Goal: Information Seeking & Learning: Compare options

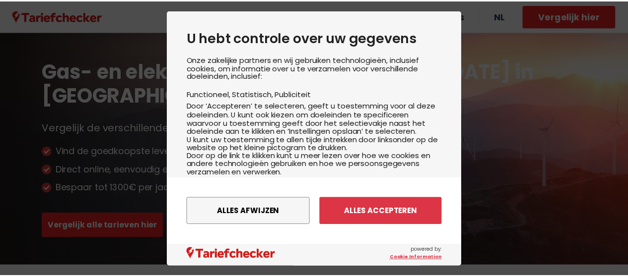
scroll to position [76, 0]
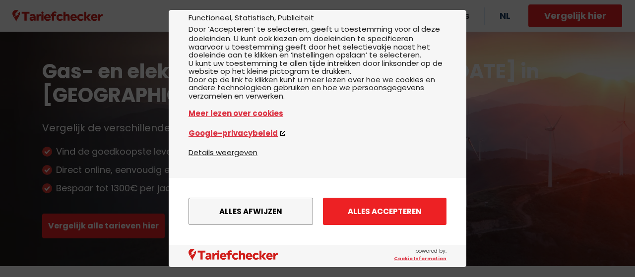
click at [345, 203] on button "Alles accepteren" at bounding box center [385, 211] width 124 height 27
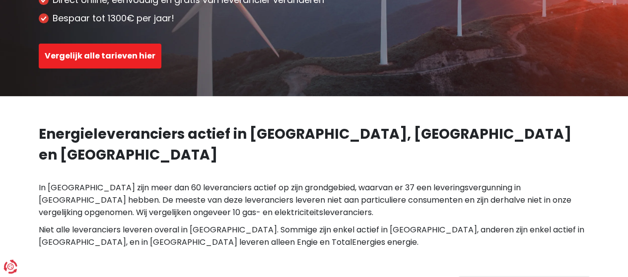
scroll to position [173, 0]
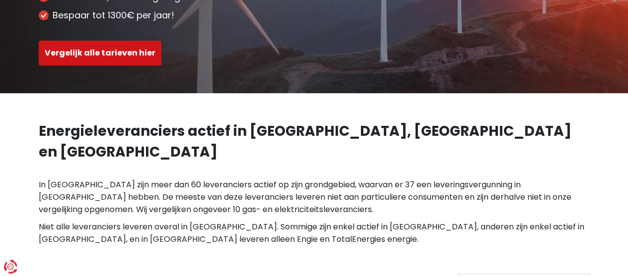
click at [107, 63] on button "Vergelijk alle tarieven hier" at bounding box center [100, 53] width 123 height 25
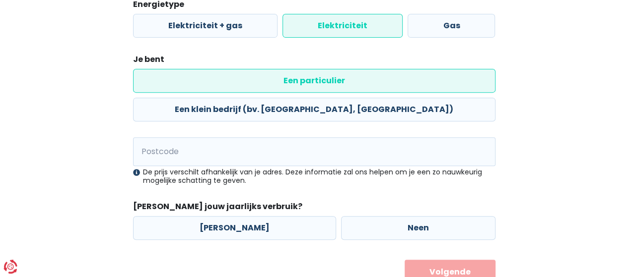
scroll to position [150, 0]
click at [257, 137] on input "Postcode" at bounding box center [314, 151] width 362 height 29
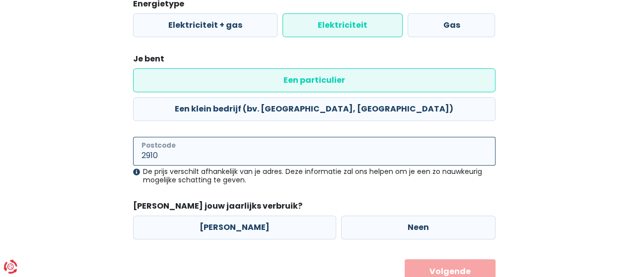
type input "2910"
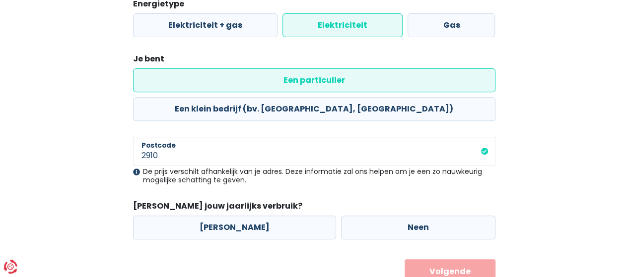
click at [287, 201] on legend "[PERSON_NAME] jouw jaarlijks verbruik?" at bounding box center [314, 208] width 362 height 15
click at [341, 216] on label "Neen" at bounding box center [418, 228] width 154 height 24
click at [341, 216] on input "Neen" at bounding box center [418, 228] width 154 height 24
radio input "true"
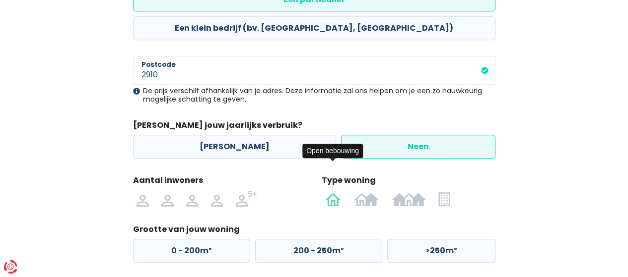
scroll to position [264, 0]
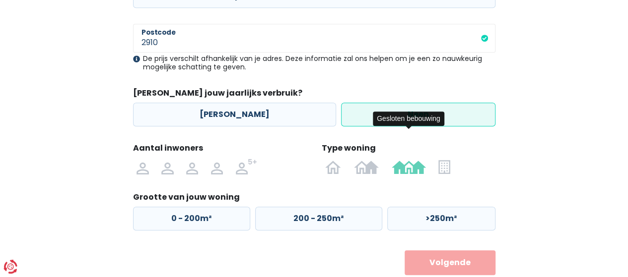
click at [416, 159] on img at bounding box center [409, 167] width 34 height 16
click at [416, 159] on input "radio" at bounding box center [408, 167] width 47 height 16
radio input "true"
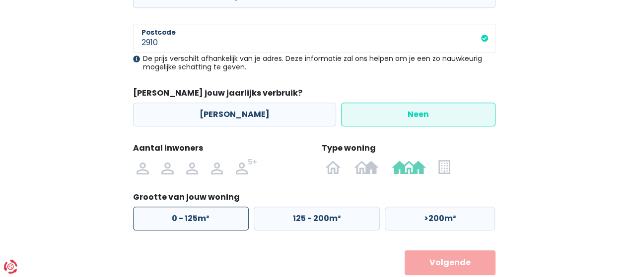
click at [167, 207] on label "0 - 125m²" at bounding box center [191, 219] width 116 height 24
click at [167, 207] on input "0 - 125m²" at bounding box center [191, 219] width 116 height 24
radio input "true"
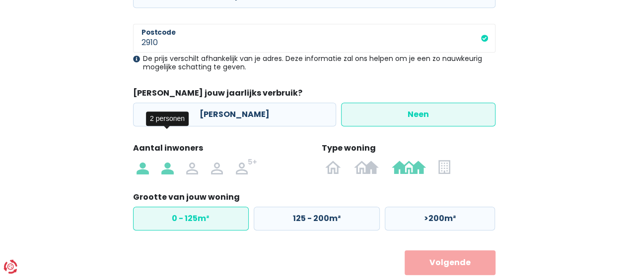
click at [173, 159] on img at bounding box center [167, 167] width 12 height 16
click at [173, 159] on input "radio" at bounding box center [167, 167] width 25 height 16
radio input "true"
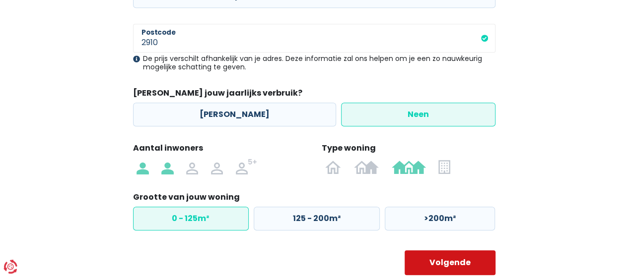
click at [434, 251] on button "Volgende" at bounding box center [450, 263] width 91 height 25
select select
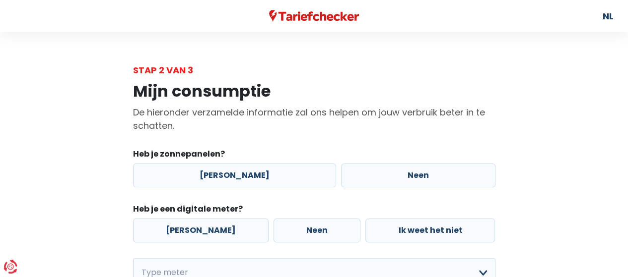
scroll to position [72, 0]
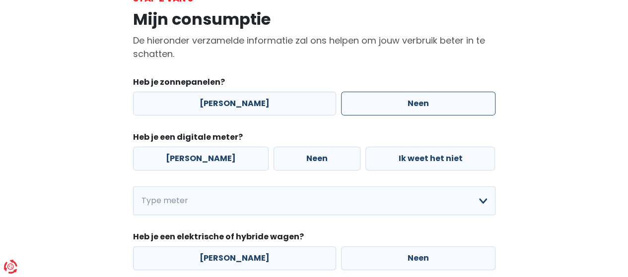
click at [368, 94] on label "Neen" at bounding box center [418, 104] width 154 height 24
click at [368, 94] on input "Neen" at bounding box center [418, 104] width 154 height 24
radio input "true"
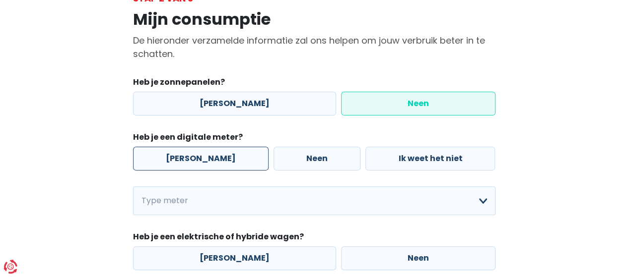
click at [210, 165] on label "[PERSON_NAME]" at bounding box center [201, 159] width 136 height 24
click at [210, 165] on input "[PERSON_NAME]" at bounding box center [201, 159] width 136 height 24
radio input "true"
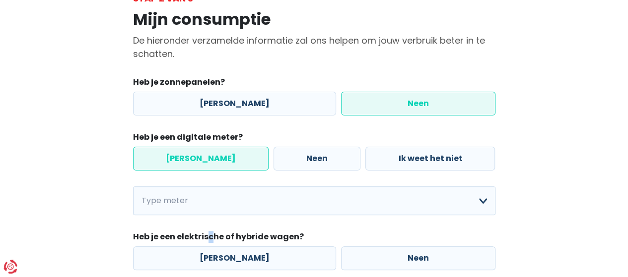
drag, startPoint x: 207, startPoint y: 226, endPoint x: 223, endPoint y: 200, distance: 30.1
click at [223, 200] on div "Heb je zonnepanelen? Ja Neen Heb je een digitale meter? Ja Neen Ik weet het nie…" at bounding box center [314, 173] width 362 height 194
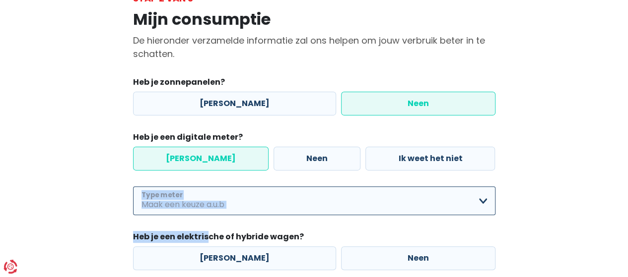
click at [223, 200] on select "Enkelvoudig Tweevoudig Enkelvoudig + uitsluitend nachttarief Tweevoudig + uitsl…" at bounding box center [314, 201] width 362 height 29
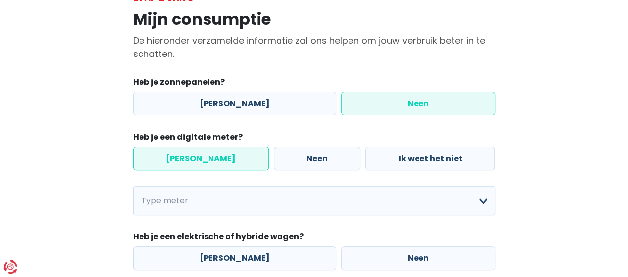
click at [55, 195] on div "Mijn consumptie De hieronder verzamelde informatie zal ons helpen om jouw verbr…" at bounding box center [314, 160] width 566 height 310
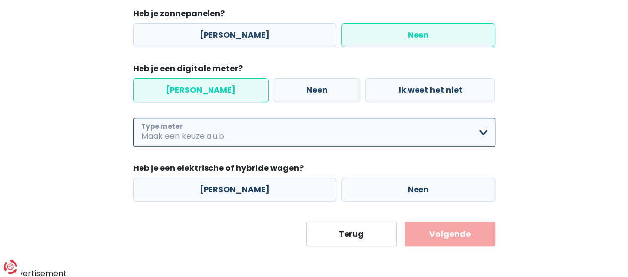
click at [203, 127] on select "Enkelvoudig Tweevoudig Enkelvoudig + uitsluitend nachttarief Tweevoudig + uitsl…" at bounding box center [314, 132] width 362 height 29
click at [133, 118] on select "Enkelvoudig Tweevoudig Enkelvoudig + uitsluitend nachttarief Tweevoudig + uitsl…" at bounding box center [314, 132] width 362 height 29
select select "day_single_rate"
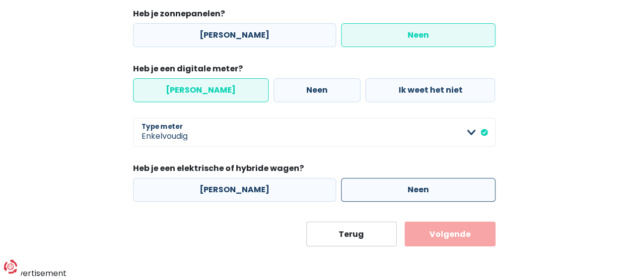
click at [350, 182] on label "Neen" at bounding box center [418, 190] width 154 height 24
click at [350, 182] on input "Neen" at bounding box center [418, 190] width 154 height 24
radio input "true"
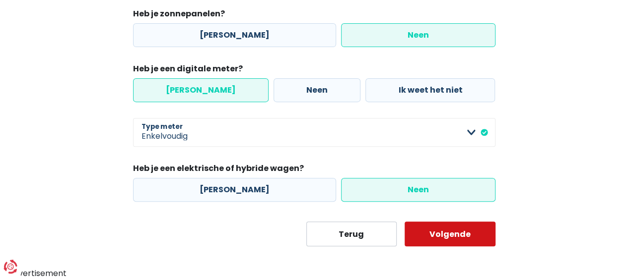
click at [464, 225] on button "Volgende" at bounding box center [450, 234] width 91 height 25
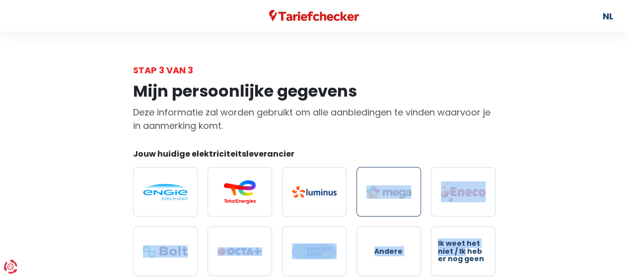
drag, startPoint x: 464, startPoint y: 225, endPoint x: 368, endPoint y: 177, distance: 107.0
click at [368, 177] on div "Andere Ik weet het niet / Ik heb er nog geen" at bounding box center [314, 222] width 372 height 126
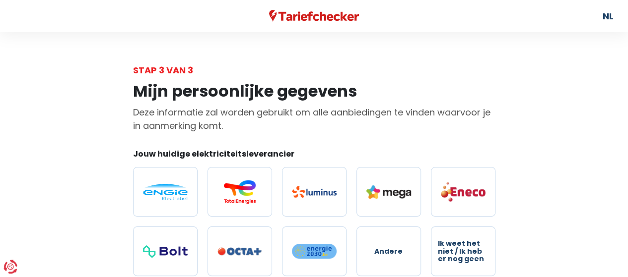
click at [364, 126] on p "Deze informatie zal worden gebruikt om alle aanbiedingen te vinden waarvoor je …" at bounding box center [314, 119] width 362 height 27
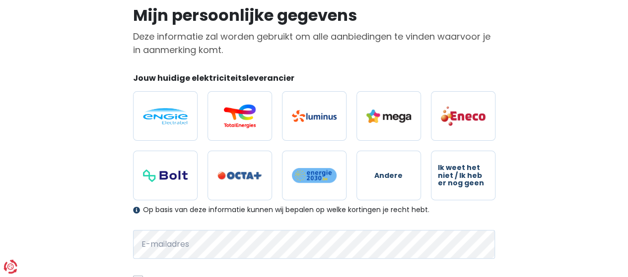
scroll to position [76, 0]
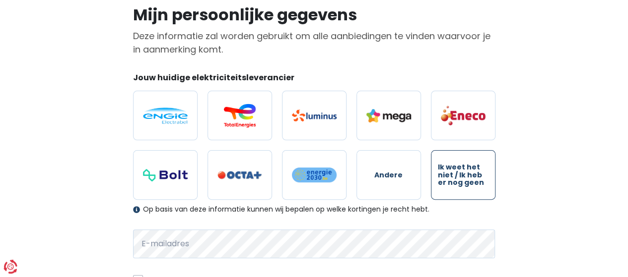
click at [467, 187] on span "Ik weet het niet / Ik heb er nog geen" at bounding box center [463, 175] width 51 height 23
click at [467, 187] on input "Ik weet het niet / Ik heb er nog geen" at bounding box center [463, 175] width 65 height 50
radio input "true"
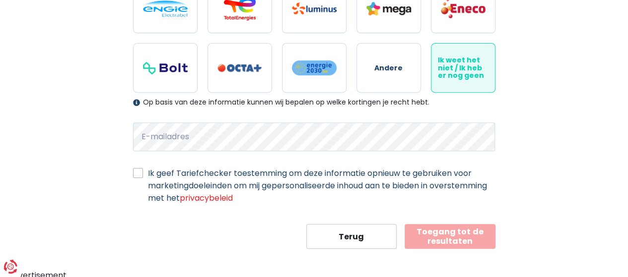
scroll to position [183, 0]
click at [147, 174] on div "Ik geef Tariefchecker toestemming om deze informatie opnieuw te gebruiken voor …" at bounding box center [314, 186] width 362 height 37
click at [148, 175] on label "Ik geef Tariefchecker toestemming om deze informatie opnieuw te gebruiken voor …" at bounding box center [321, 186] width 347 height 37
click at [141, 175] on input "Ik geef Tariefchecker toestemming om deze informatie opnieuw te gebruiken voor …" at bounding box center [138, 173] width 10 height 10
click at [148, 175] on label "Ik geef Tariefchecker toestemming om deze informatie opnieuw te gebruiken voor …" at bounding box center [321, 186] width 347 height 37
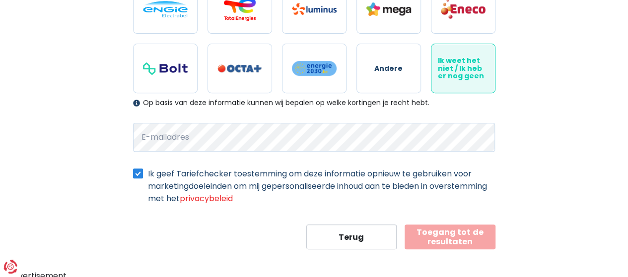
click at [141, 175] on input "Ik geef Tariefchecker toestemming om deze informatie opnieuw te gebruiken voor …" at bounding box center [138, 173] width 10 height 10
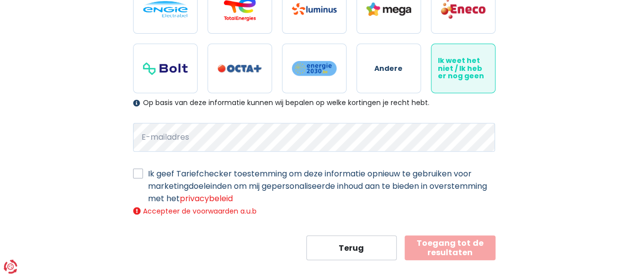
click at [148, 175] on label "Ik geef Tariefchecker toestemming om deze informatie opnieuw te gebruiken voor …" at bounding box center [321, 186] width 347 height 37
click at [141, 175] on input "Ik geef Tariefchecker toestemming om deze informatie opnieuw te gebruiken voor …" at bounding box center [138, 173] width 10 height 10
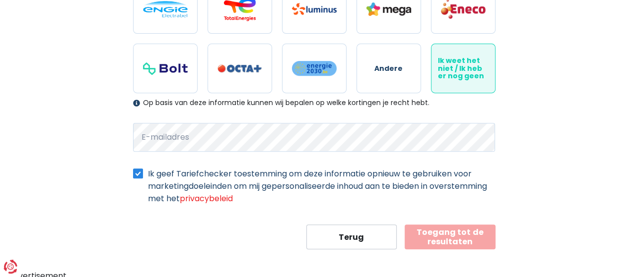
click at [148, 175] on label "Ik geef Tariefchecker toestemming om deze informatie opnieuw te gebruiken voor …" at bounding box center [321, 186] width 347 height 37
click at [141, 175] on input "Ik geef Tariefchecker toestemming om deze informatie opnieuw te gebruiken voor …" at bounding box center [138, 173] width 10 height 10
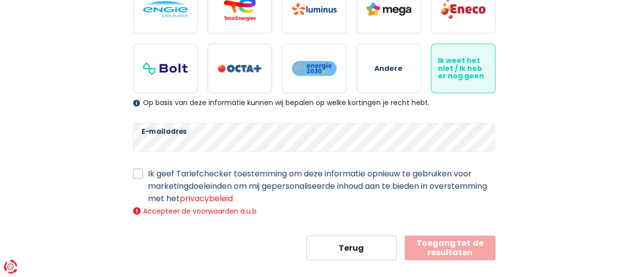
click at [148, 170] on label "Ik geef Tariefchecker toestemming om deze informatie opnieuw te gebruiken voor …" at bounding box center [321, 186] width 347 height 37
click at [138, 170] on input "Ik geef Tariefchecker toestemming om deze informatie opnieuw te gebruiken voor …" at bounding box center [138, 173] width 10 height 10
checkbox input "true"
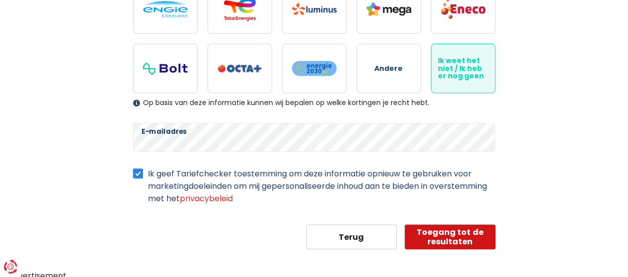
click at [432, 235] on button "Toegang tot de resultaten" at bounding box center [450, 237] width 91 height 25
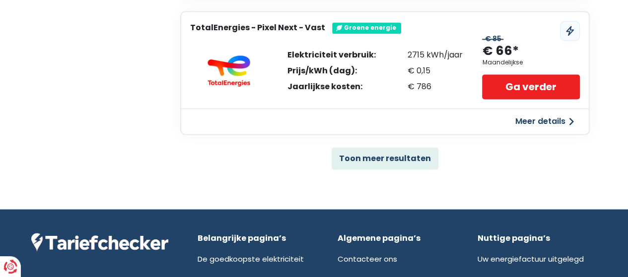
scroll to position [745, 0]
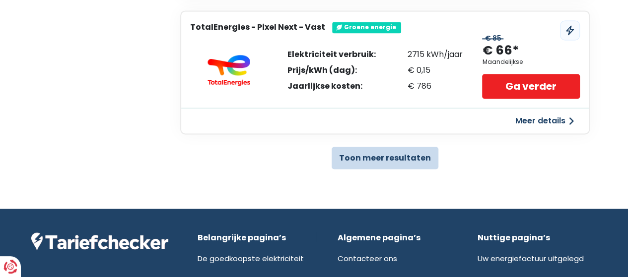
click at [385, 147] on button "Toon meer resultaten" at bounding box center [385, 158] width 107 height 22
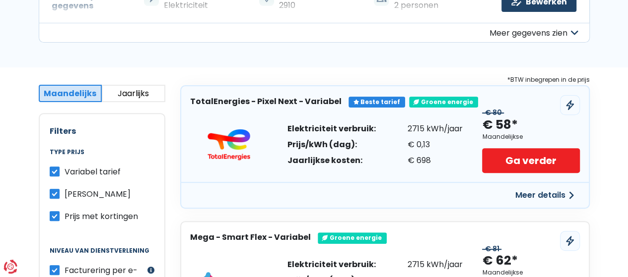
scroll to position [0, 0]
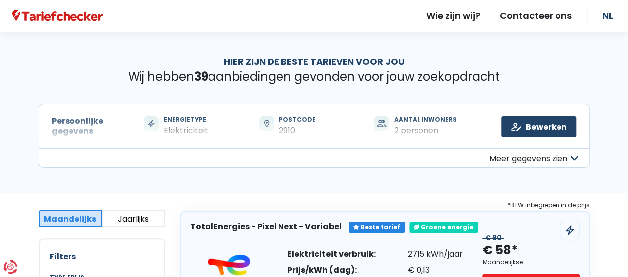
click at [142, 220] on button "Jaarlijks" at bounding box center [134, 218] width 64 height 17
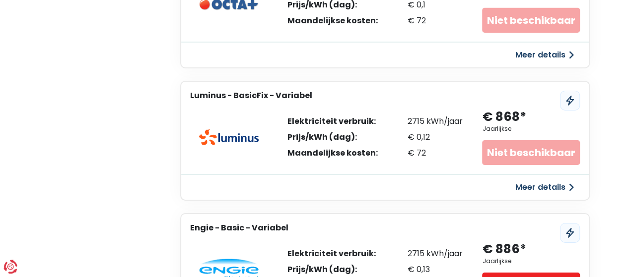
scroll to position [1636, 0]
